Goal: Find contact information: Obtain details needed to contact an individual or organization

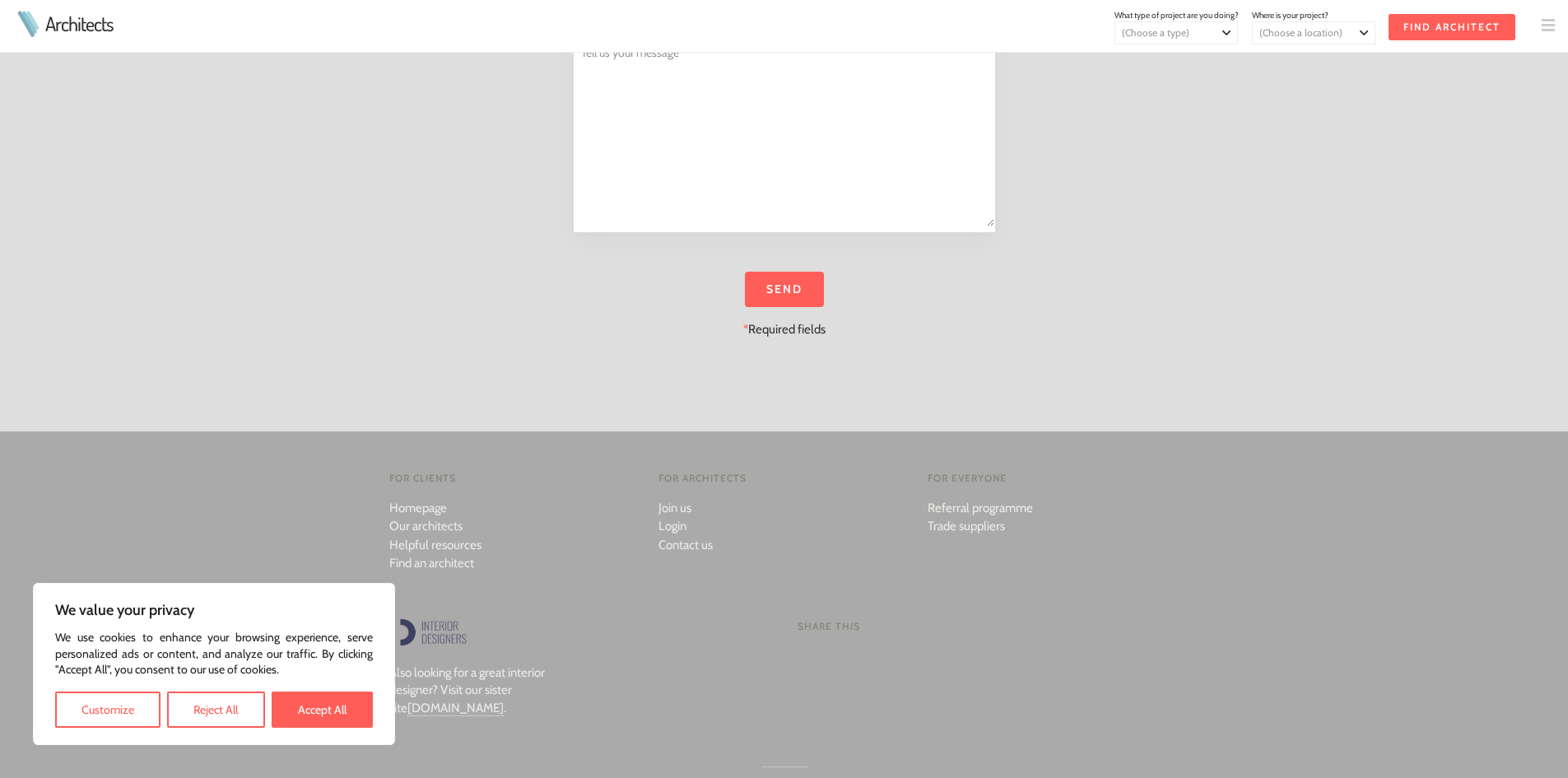
scroll to position [2396, 0]
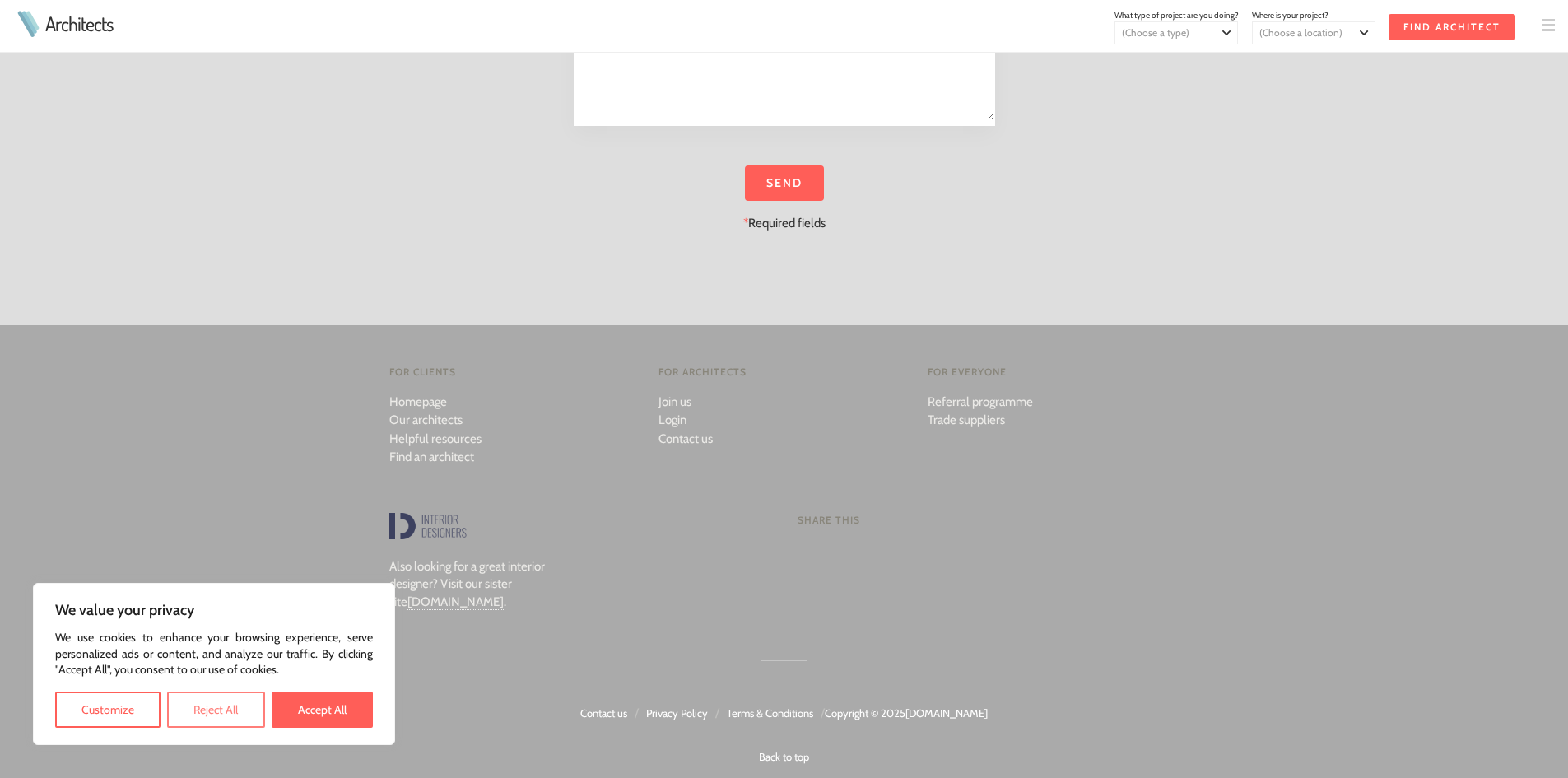
click at [221, 712] on button "Reject All" at bounding box center [215, 709] width 97 height 36
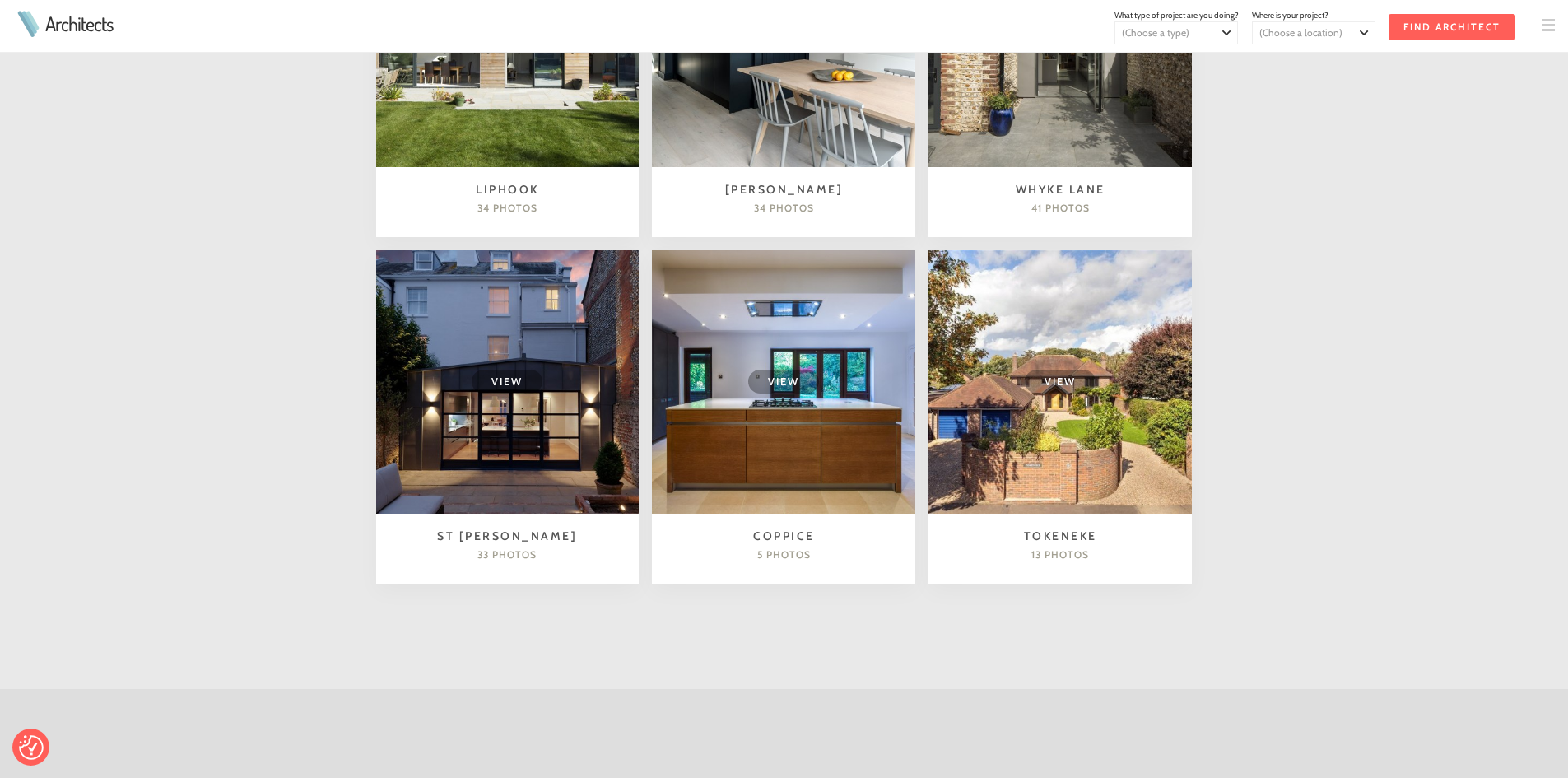
scroll to position [963, 0]
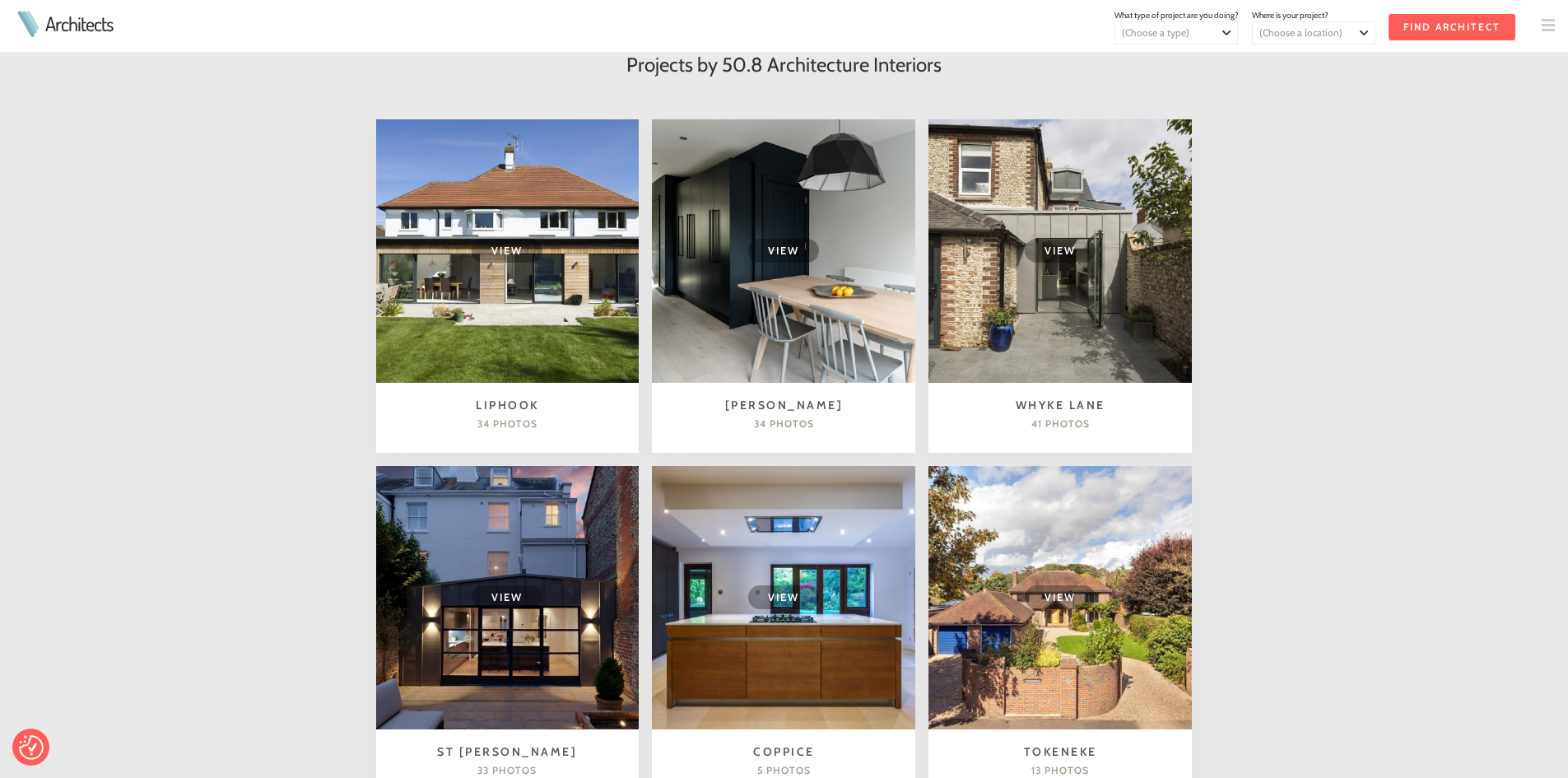
click at [1545, 30] on img at bounding box center [1548, 26] width 13 height 13
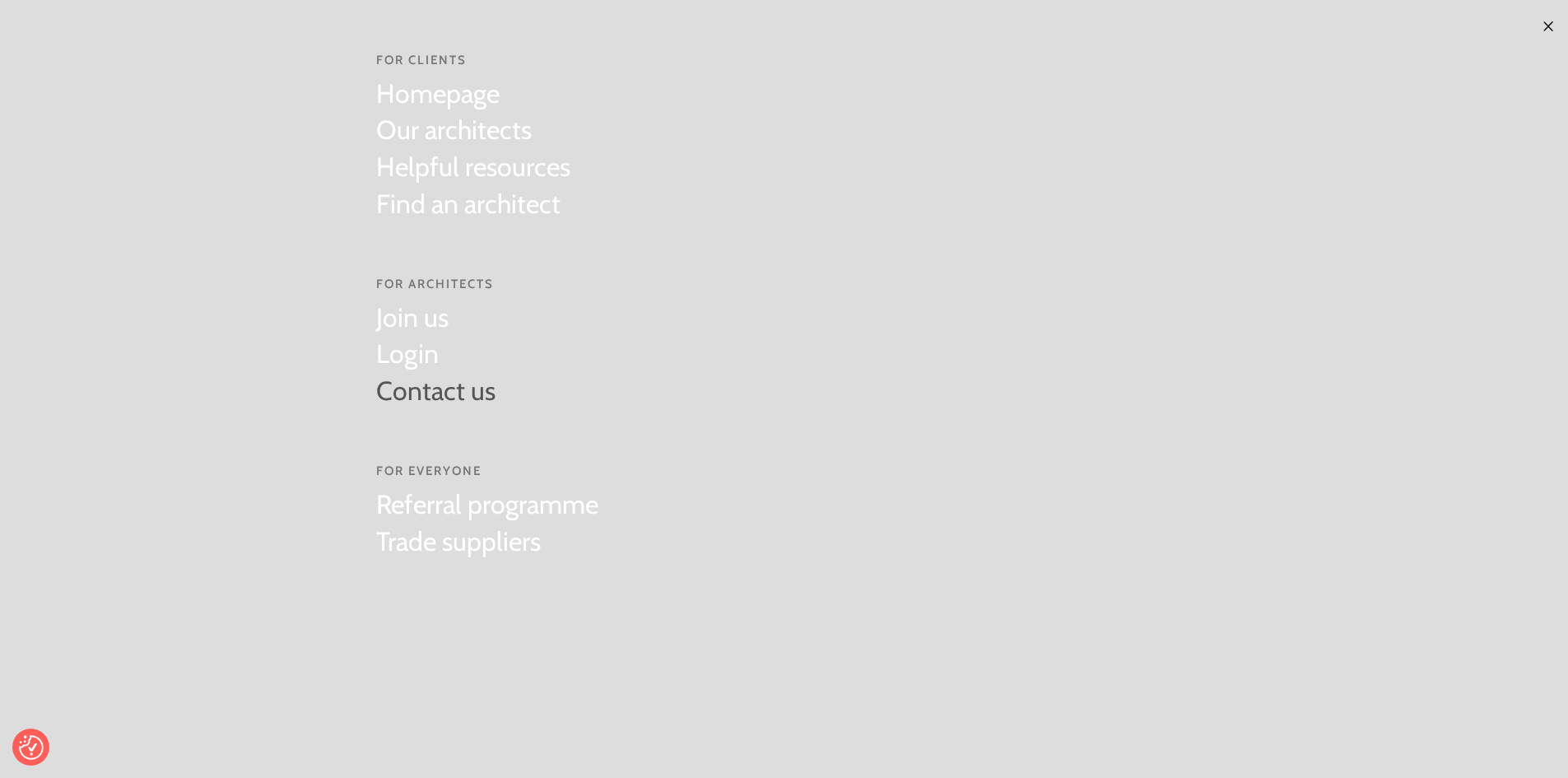
click at [411, 394] on link "Contact us" at bounding box center [436, 391] width 119 height 37
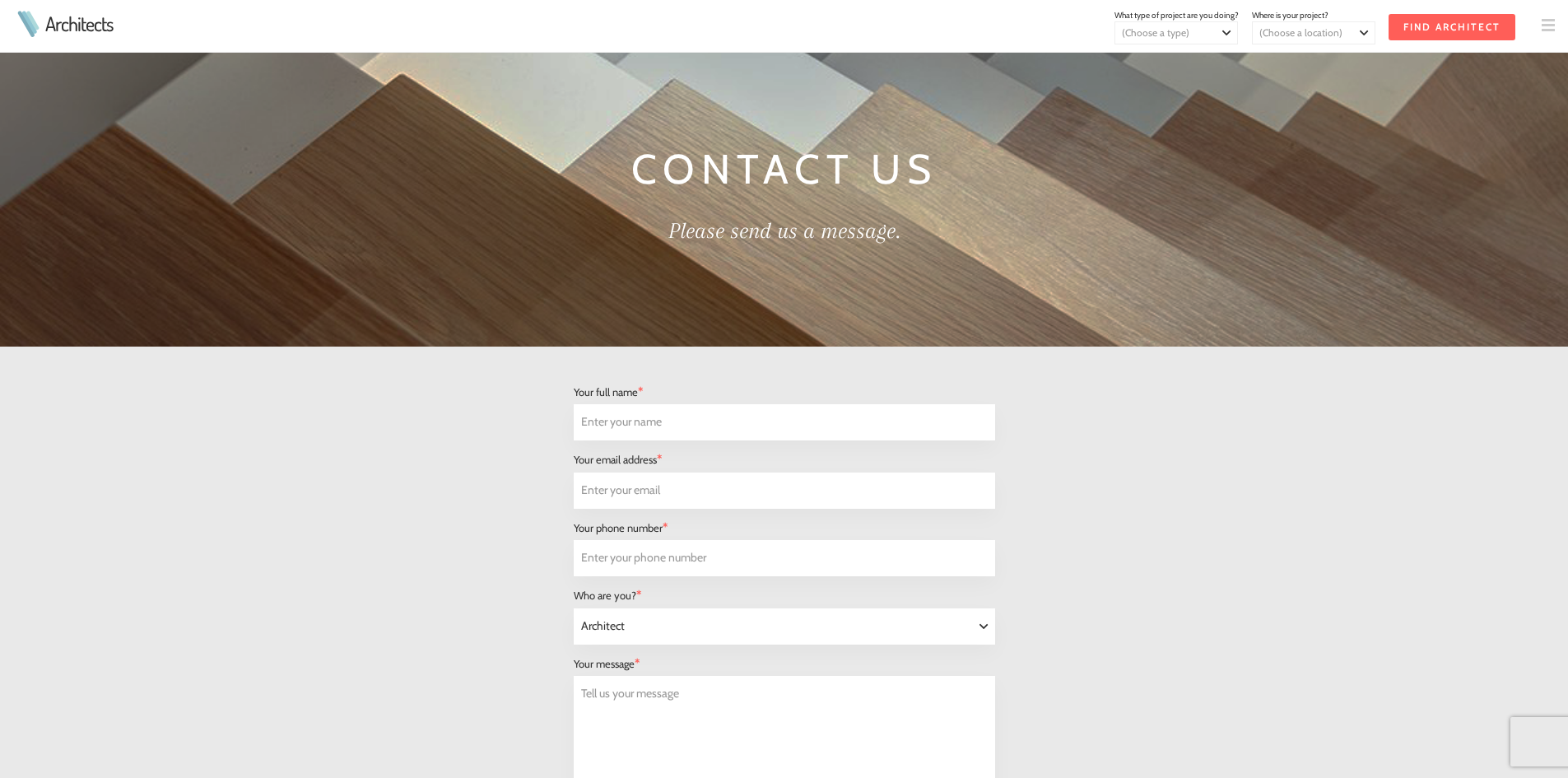
select select "Architect"
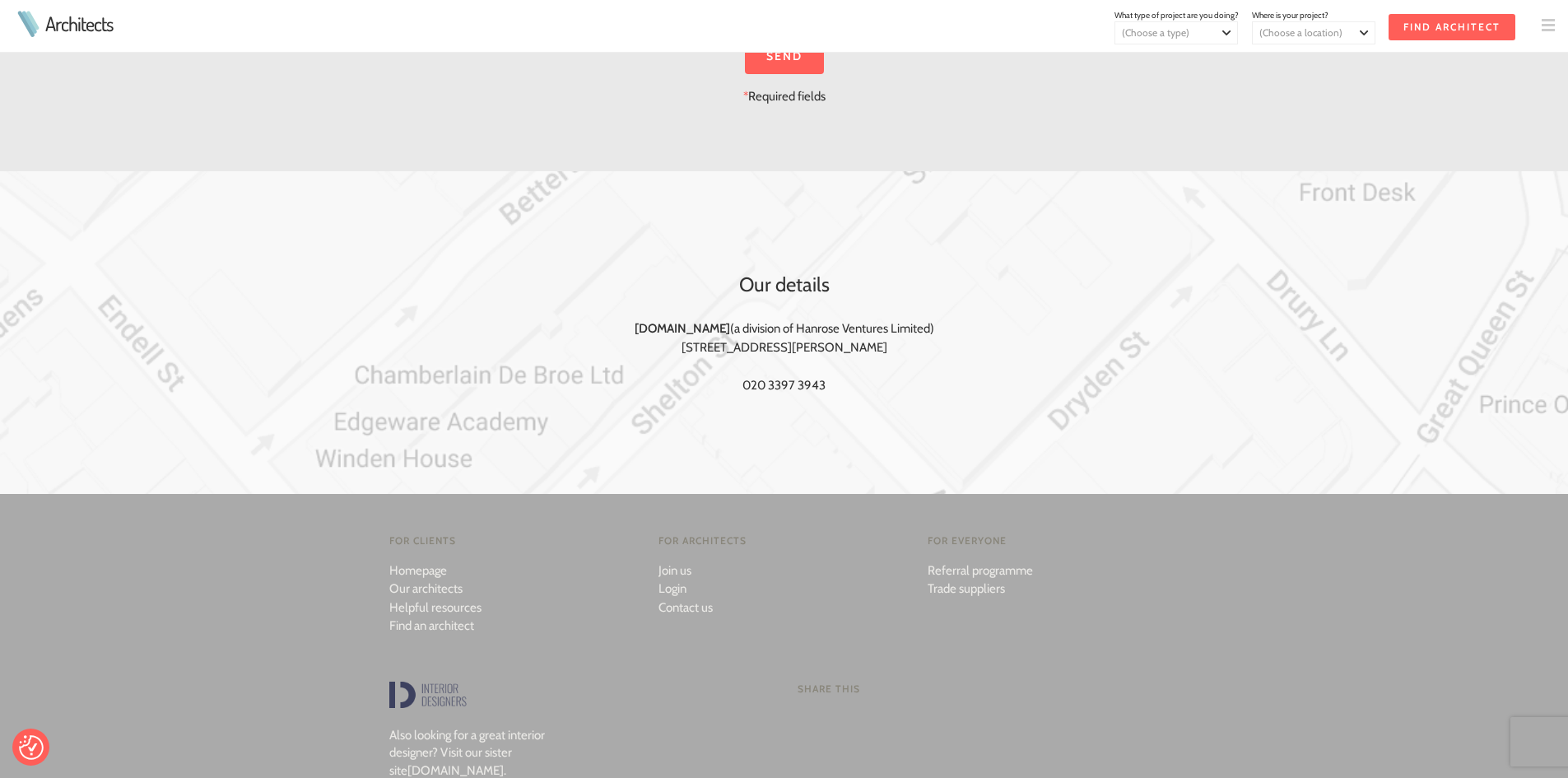
scroll to position [870, 0]
